Goal: Task Accomplishment & Management: Complete application form

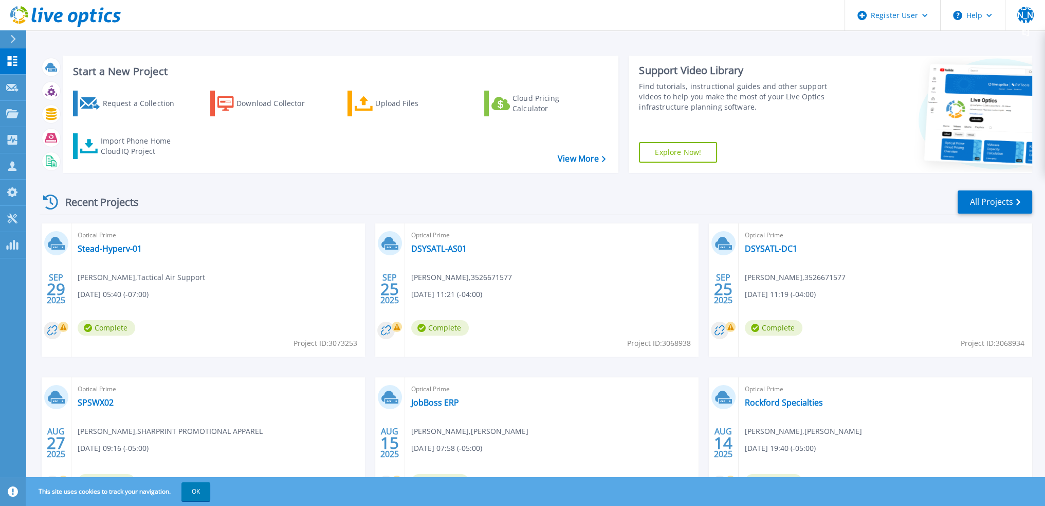
drag, startPoint x: 581, startPoint y: 189, endPoint x: 573, endPoint y: 193, distance: 8.7
click at [581, 189] on div "Recent Projects All Projects" at bounding box center [536, 202] width 993 height 26
click at [269, 193] on div "Recent Projects All Projects" at bounding box center [536, 202] width 993 height 26
drag, startPoint x: 110, startPoint y: 104, endPoint x: 222, endPoint y: 134, distance: 116.4
click at [110, 104] on div "Request a Collection" at bounding box center [143, 103] width 82 height 21
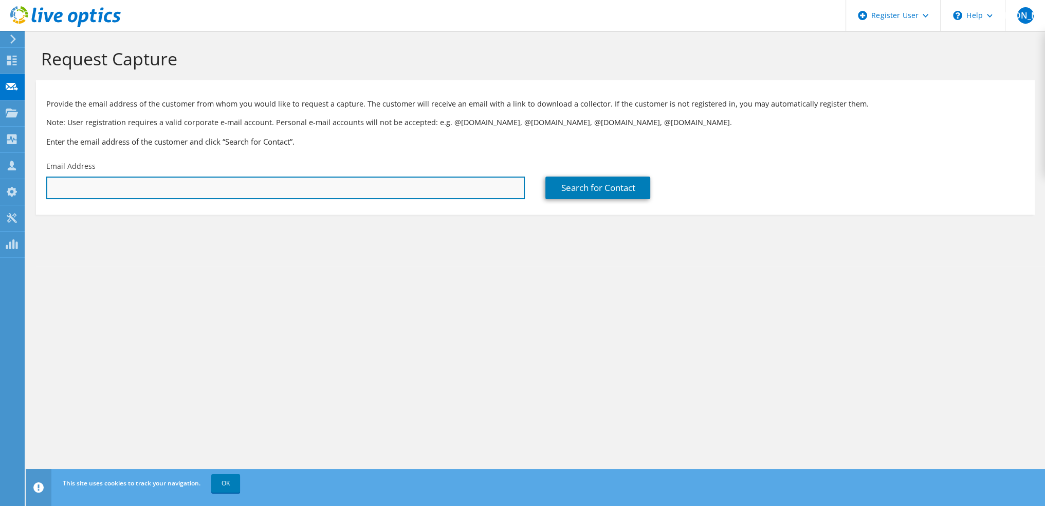
click at [349, 185] on input "text" at bounding box center [285, 187] width 479 height 23
paste input "2003434070"
type input "2003434070"
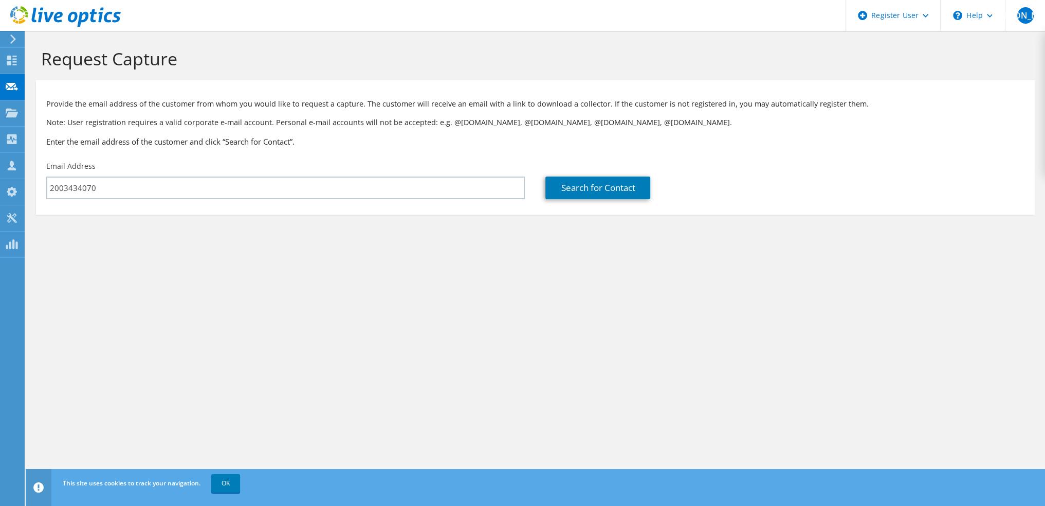
click at [378, 229] on section "Request Capture Provide the email address of the customer from whom you would l…" at bounding box center [536, 148] width 1020 height 235
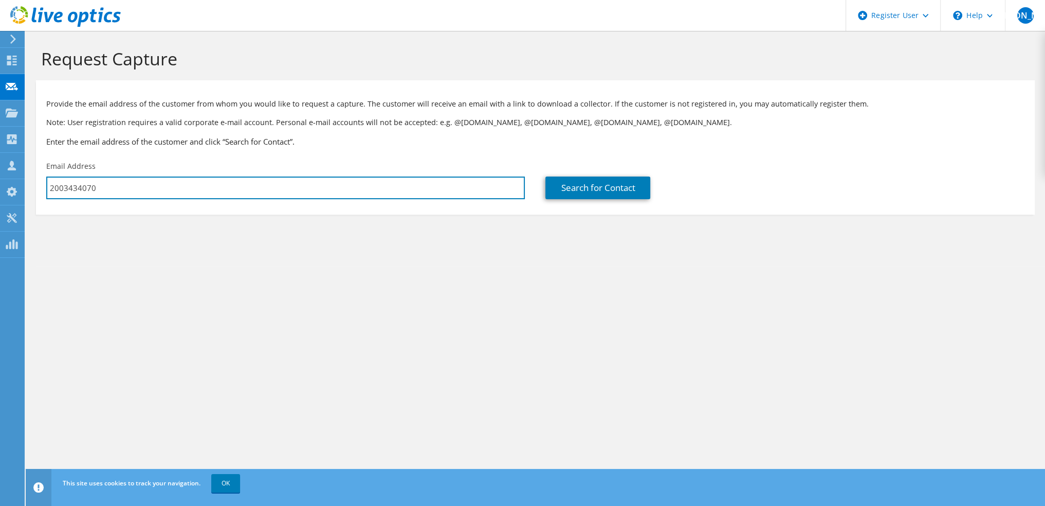
drag, startPoint x: 233, startPoint y: 183, endPoint x: 40, endPoint y: 184, distance: 193.9
click at [40, 184] on div "Email Address 2003434070" at bounding box center [285, 180] width 499 height 48
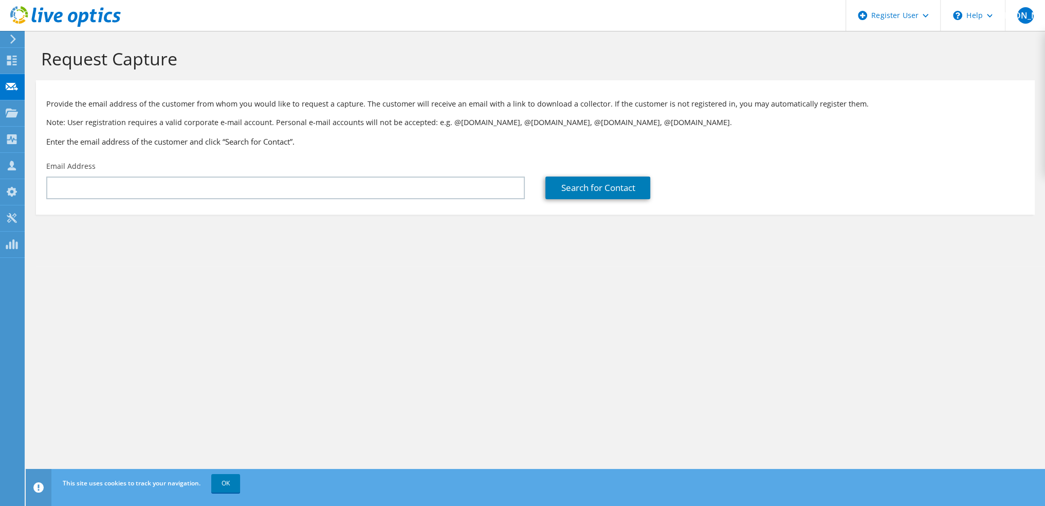
click at [143, 171] on div "Email Address" at bounding box center [285, 180] width 499 height 48
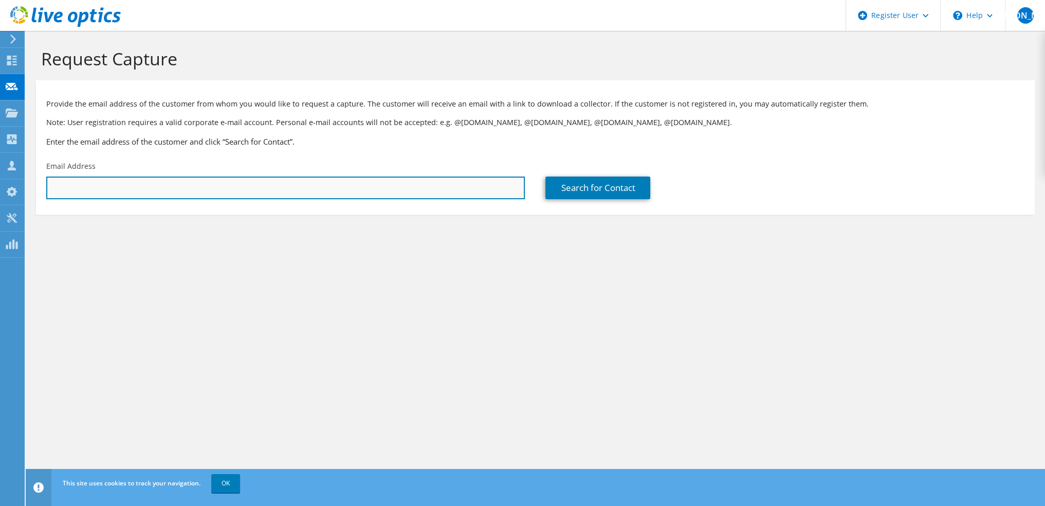
click at [126, 188] on input "text" at bounding box center [285, 187] width 479 height 23
type input "pdeol@sunsweet.com"
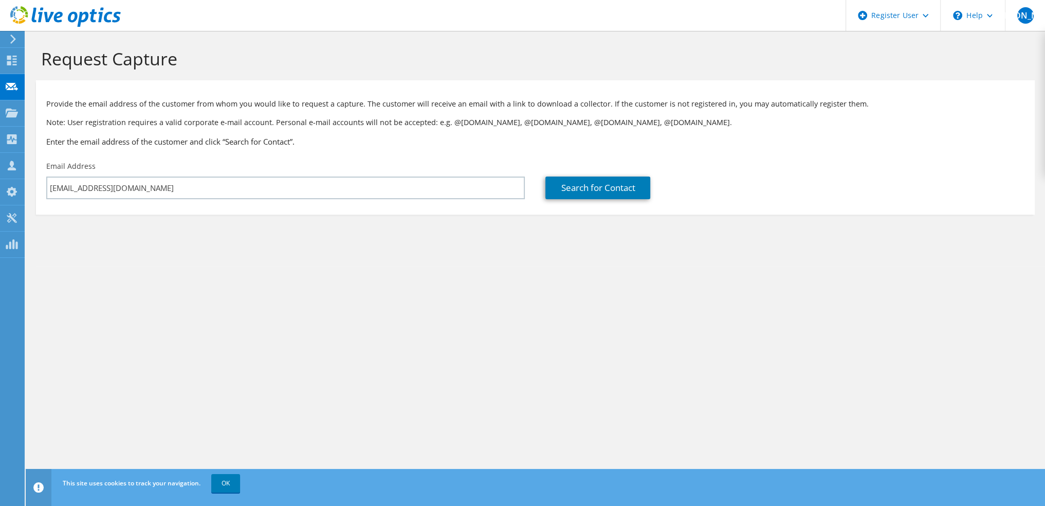
click at [376, 276] on div "Request Capture Provide the email address of the customer from whom you would l…" at bounding box center [536, 268] width 1020 height 475
click at [585, 259] on section "Request Capture Provide the email address of the customer from whom you would l…" at bounding box center [536, 148] width 1020 height 235
click at [580, 189] on link "Search for Contact" at bounding box center [598, 187] width 105 height 23
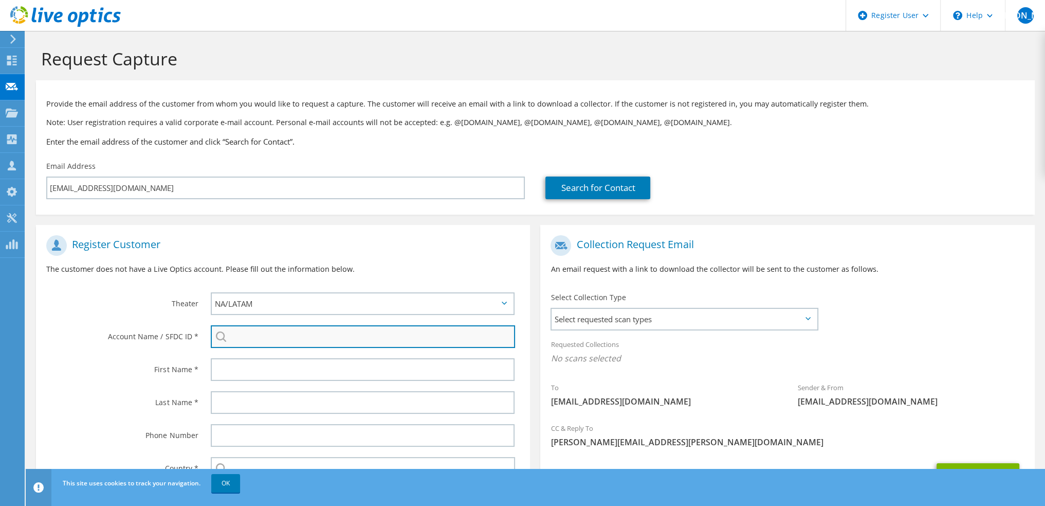
click at [248, 340] on input "search" at bounding box center [363, 336] width 304 height 23
paste input "2003434070"
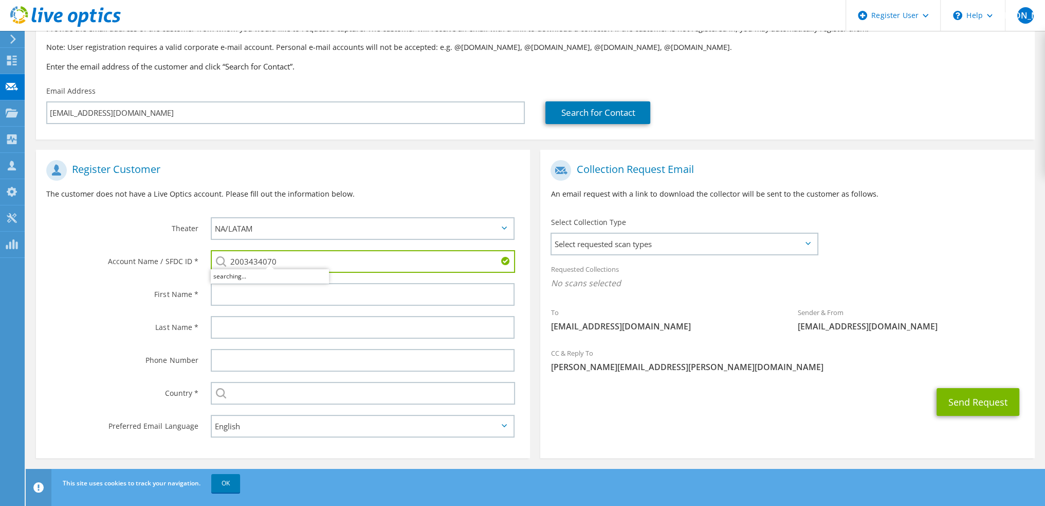
scroll to position [76, 0]
click at [265, 273] on li "SUNSWEET : 2003434070" at bounding box center [270, 274] width 118 height 12
type input "SUNSWEET : 2003434070"
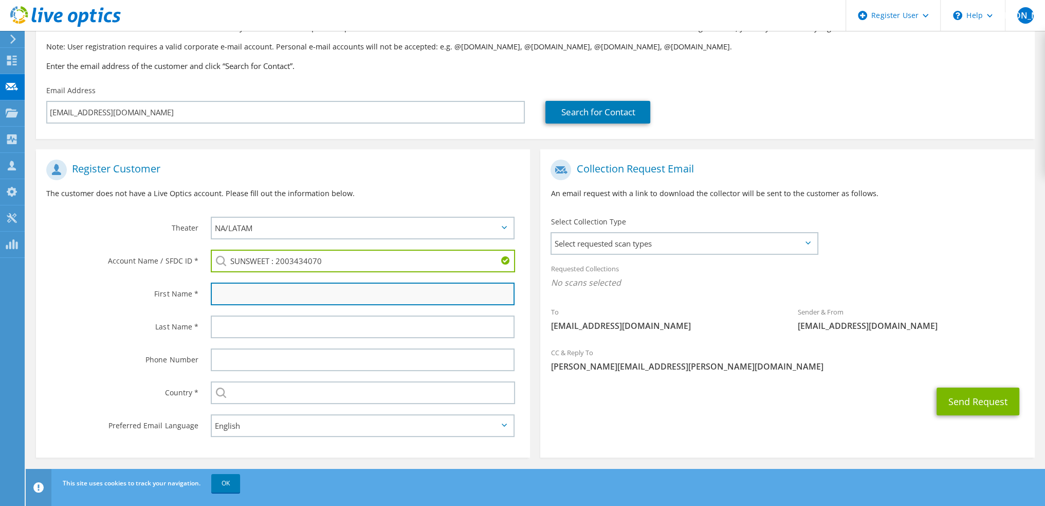
click at [240, 292] on input "text" at bounding box center [363, 293] width 304 height 23
drag, startPoint x: 241, startPoint y: 294, endPoint x: 255, endPoint y: 294, distance: 13.9
click at [241, 294] on input "text" at bounding box center [363, 293] width 304 height 23
drag, startPoint x: 255, startPoint y: 294, endPoint x: 190, endPoint y: 296, distance: 64.3
click at [190, 296] on div "First Name *" at bounding box center [283, 293] width 494 height 33
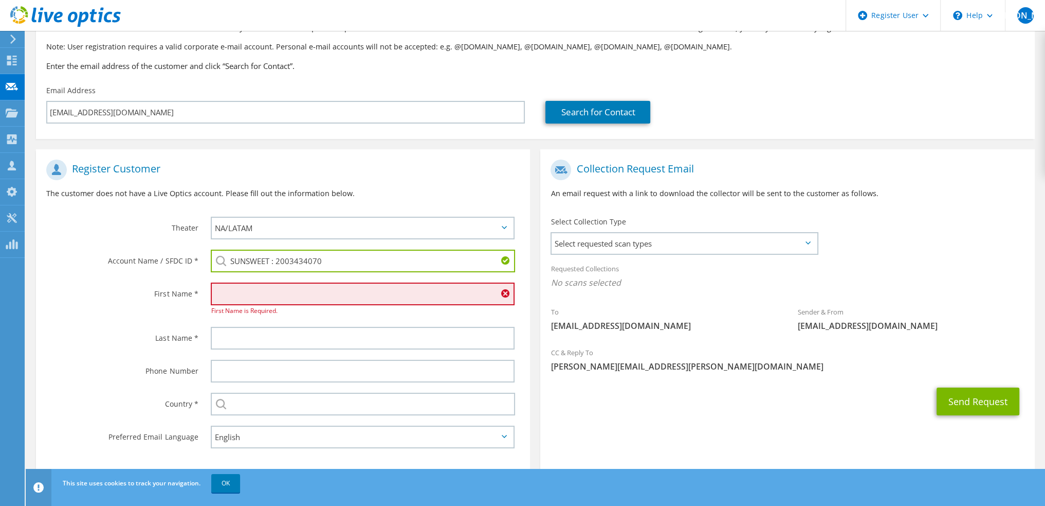
click at [225, 297] on input "text" at bounding box center [363, 293] width 304 height 23
drag, startPoint x: 251, startPoint y: 293, endPoint x: 197, endPoint y: 293, distance: 53.5
click at [197, 293] on div "First Name * First Name is Required." at bounding box center [283, 299] width 494 height 44
click at [242, 294] on input "text" at bounding box center [363, 293] width 304 height 23
click at [508, 317] on div "First Name is Required." at bounding box center [366, 299] width 330 height 44
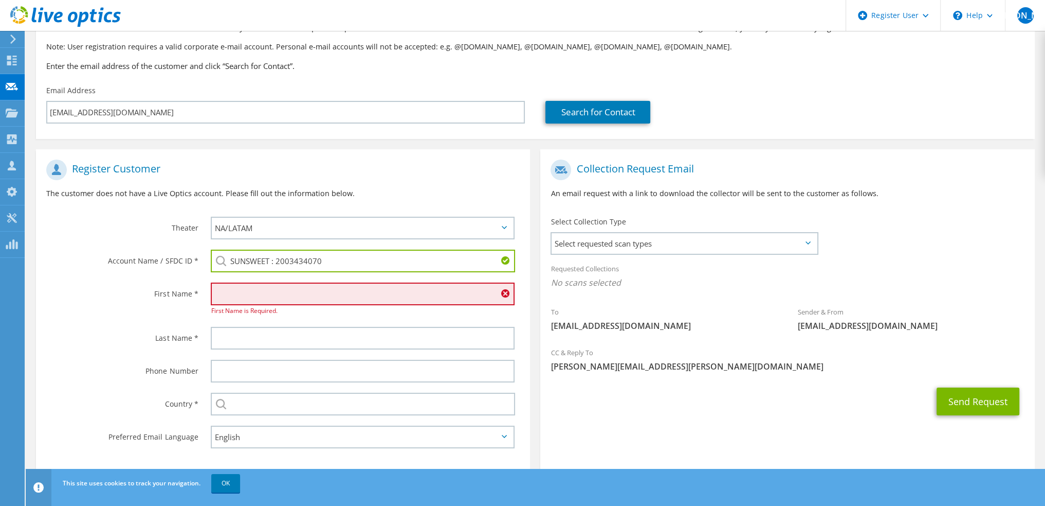
click at [355, 292] on input "text" at bounding box center [363, 293] width 304 height 23
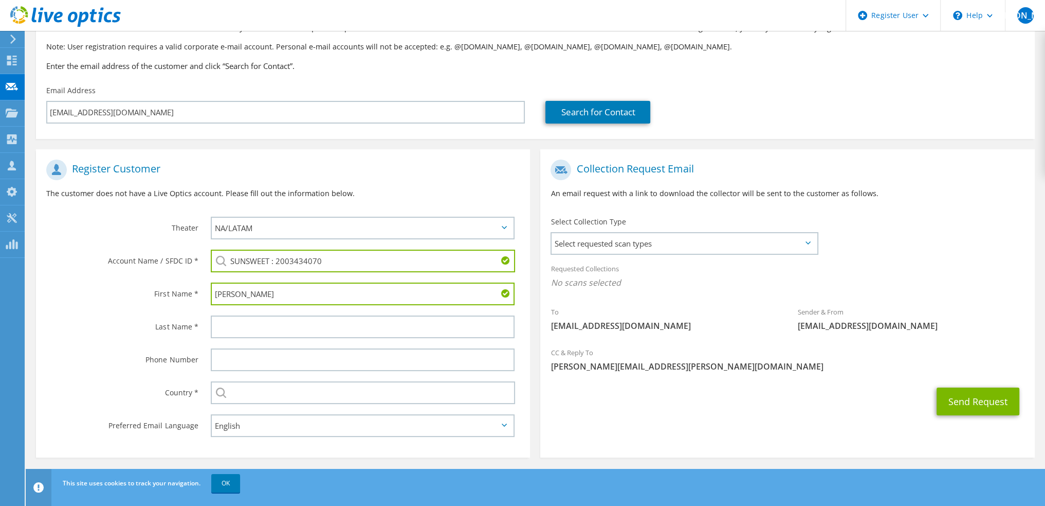
type input "Paul"
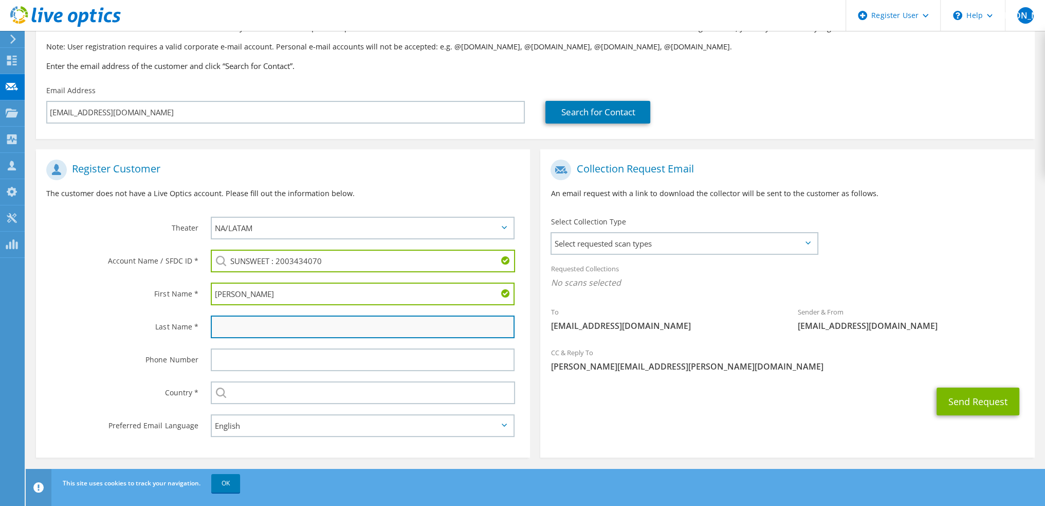
click at [288, 329] on input "text" at bounding box center [363, 326] width 304 height 23
type input "Deol"
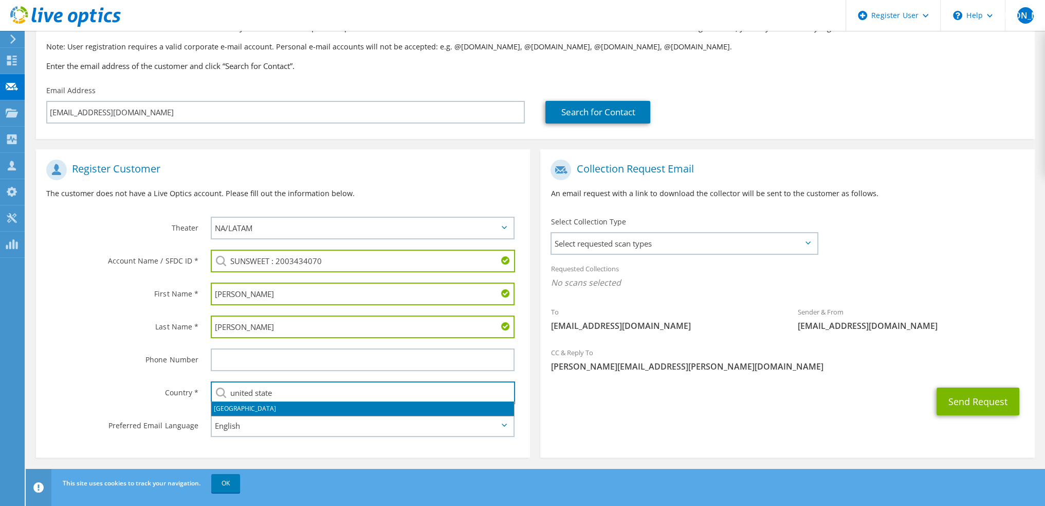
click at [248, 408] on li "[GEOGRAPHIC_DATA]" at bounding box center [362, 408] width 303 height 14
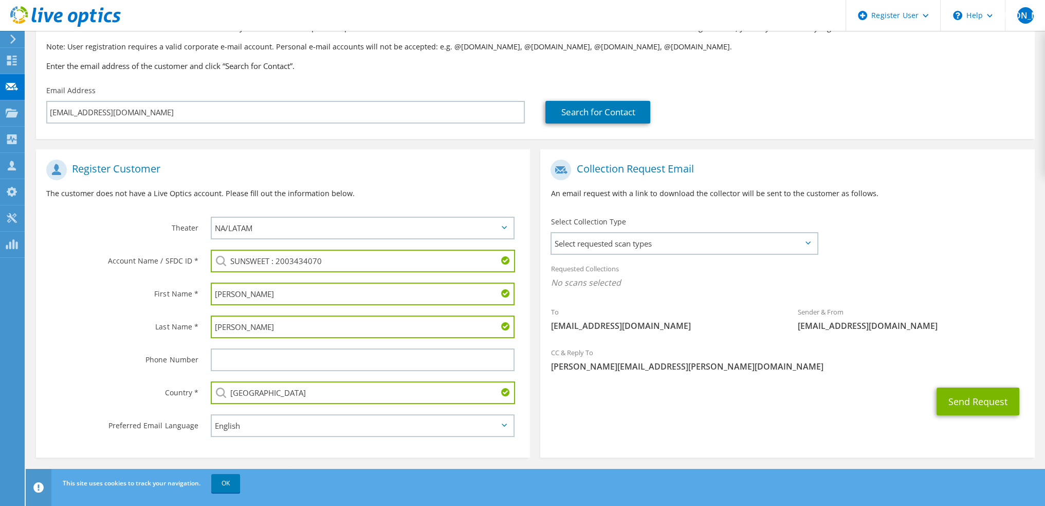
type input "[GEOGRAPHIC_DATA]"
click at [87, 353] on label "Phone Number" at bounding box center [122, 356] width 152 height 16
click at [647, 240] on span "Select requested scan types" at bounding box center [684, 243] width 265 height 21
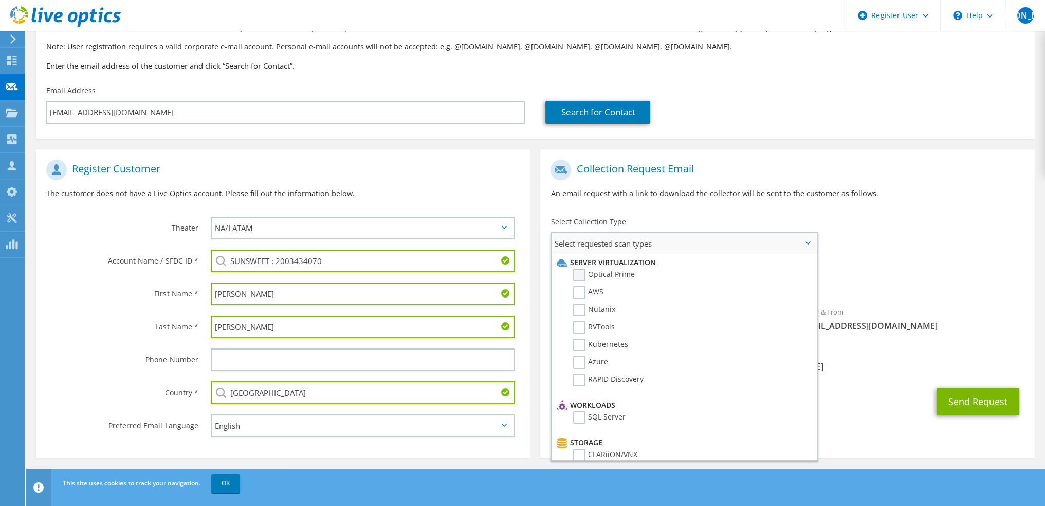
click at [582, 275] on label "Optical Prime" at bounding box center [604, 274] width 62 height 12
click at [0, 0] on input "Optical Prime" at bounding box center [0, 0] width 0 height 0
click at [969, 287] on span "Optical Prime" at bounding box center [788, 285] width 474 height 17
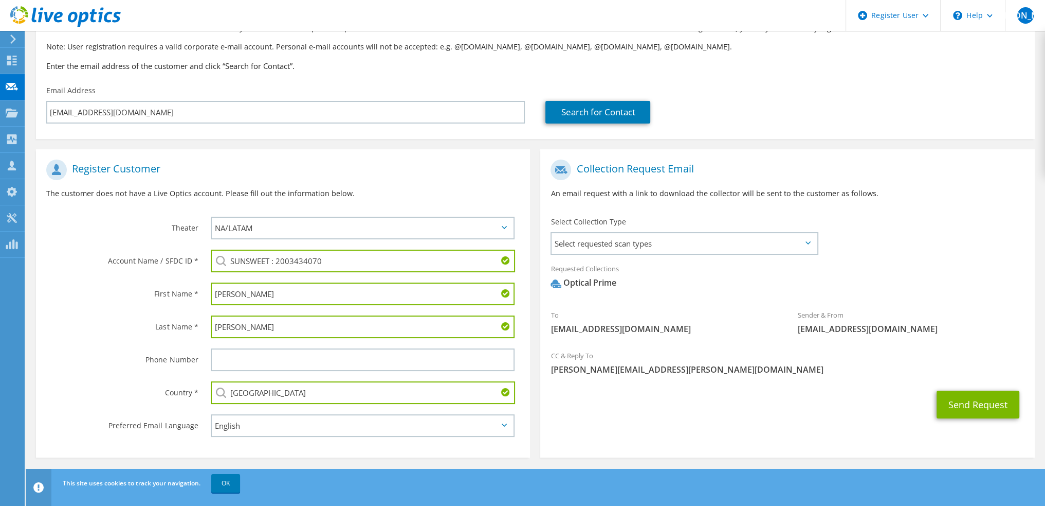
click at [803, 379] on div "CC & Reply To Josh.Atwood@dell.com" at bounding box center [787, 362] width 494 height 35
click at [611, 238] on span "Select requested scan types" at bounding box center [684, 243] width 265 height 21
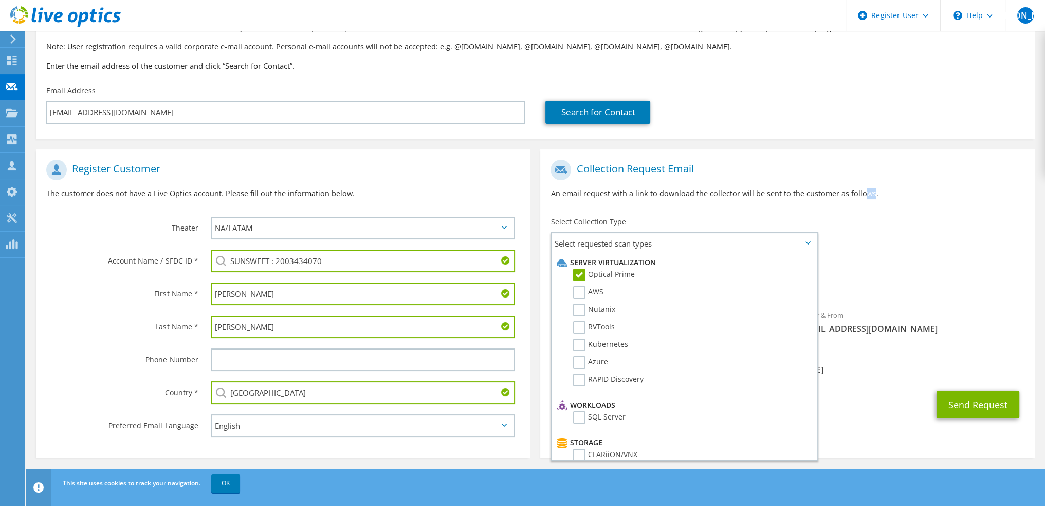
click at [869, 194] on p "An email request with a link to download the collector will be sent to the cust…" at bounding box center [788, 193] width 474 height 11
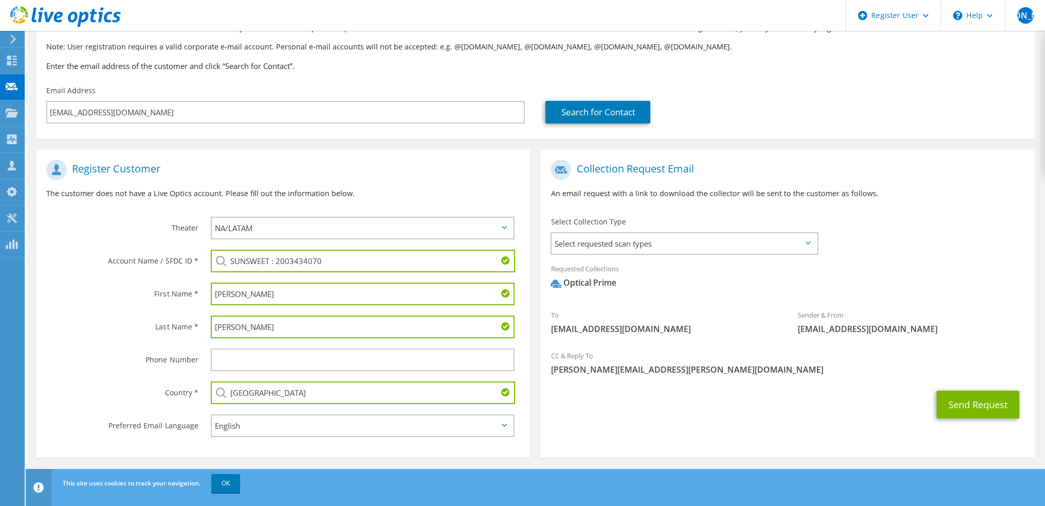
click at [914, 283] on span "Optical Prime" at bounding box center [788, 285] width 474 height 17
click at [732, 333] on span "pdeol@sunsweet.com" at bounding box center [664, 328] width 227 height 11
click at [966, 400] on button "Send Request" at bounding box center [978, 404] width 83 height 28
